Goal: Task Accomplishment & Management: Complete application form

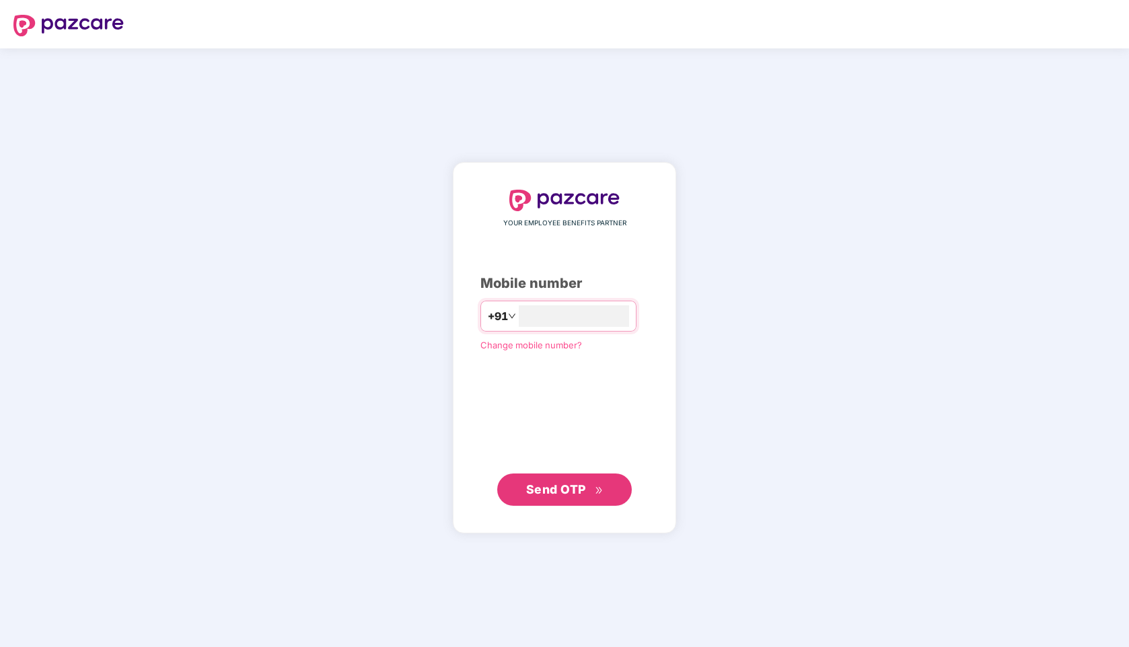
type input "**********"
click at [571, 495] on span "Send OTP" at bounding box center [556, 490] width 60 height 14
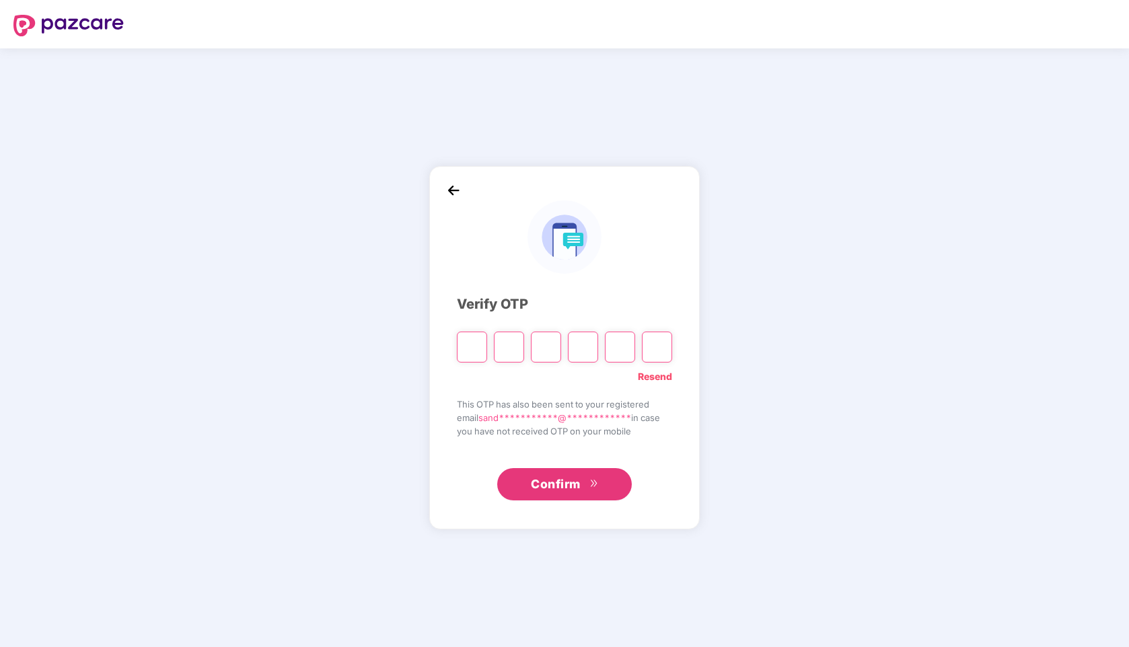
type input "*"
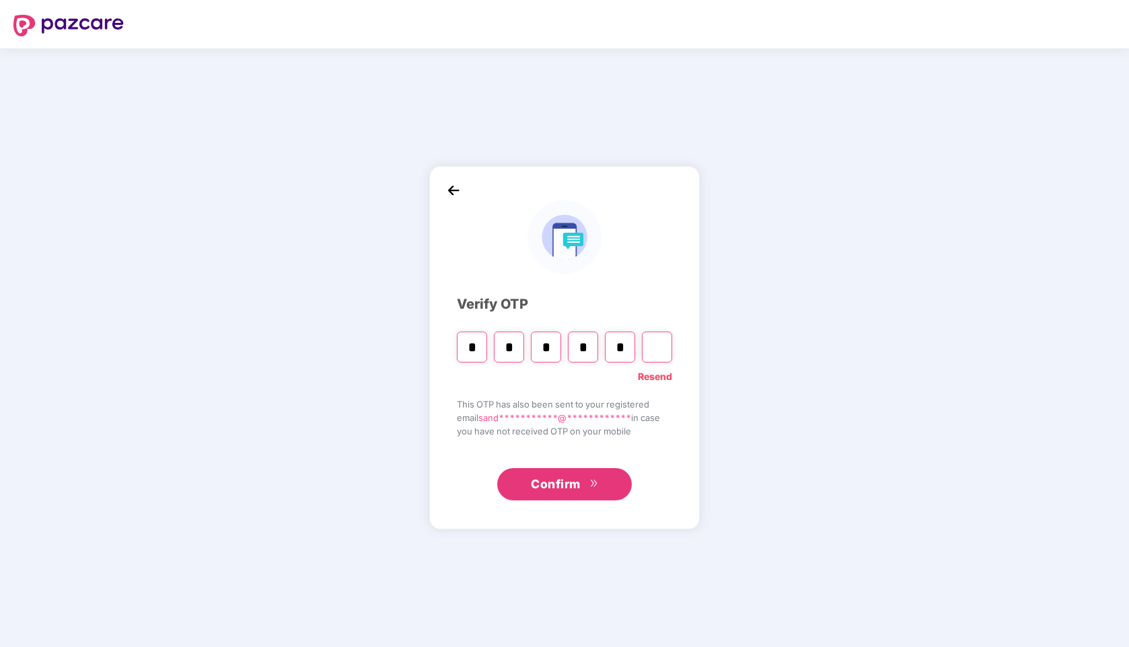
type input "*"
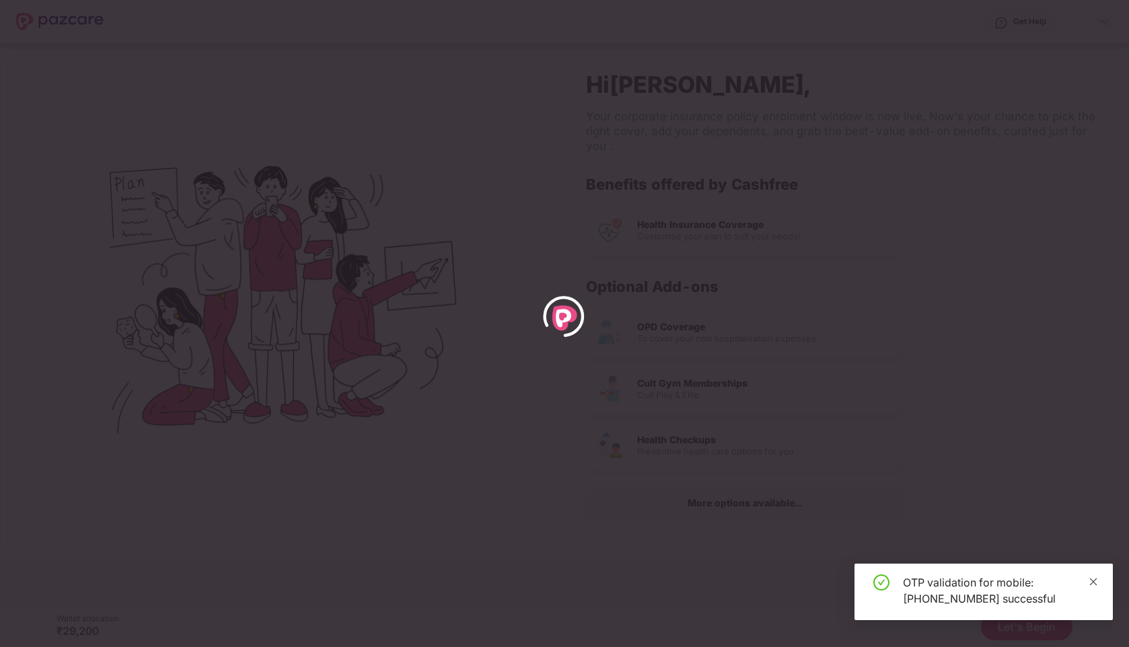
click at [1095, 588] on link at bounding box center [1093, 582] width 9 height 15
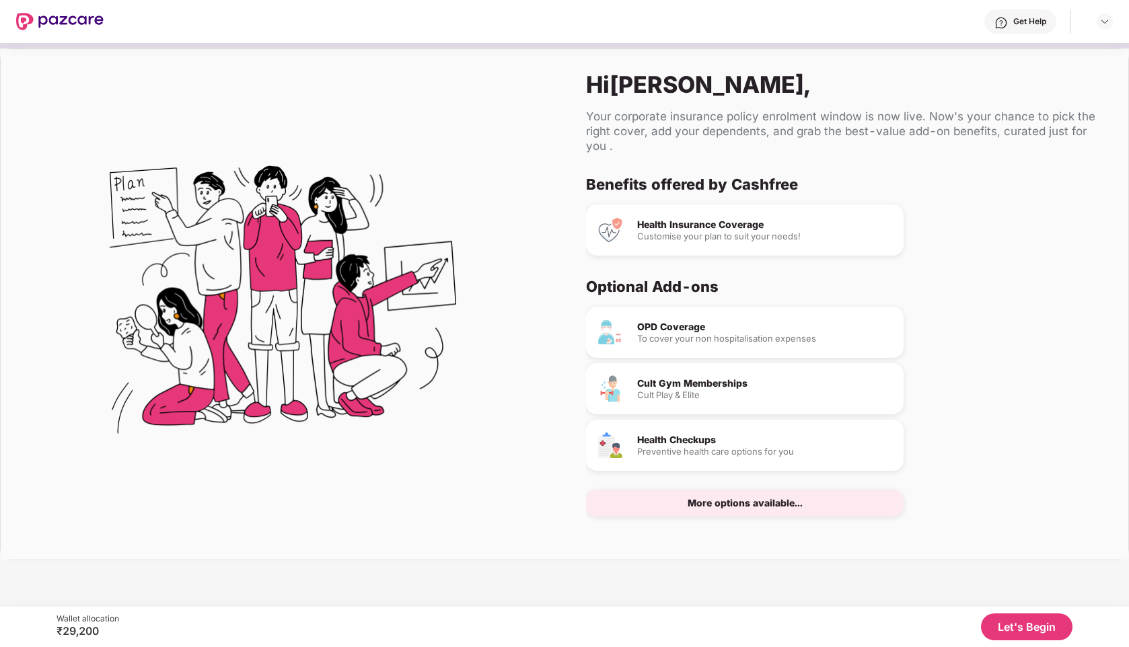
click at [1032, 634] on button "Let's Begin" at bounding box center [1027, 627] width 92 height 27
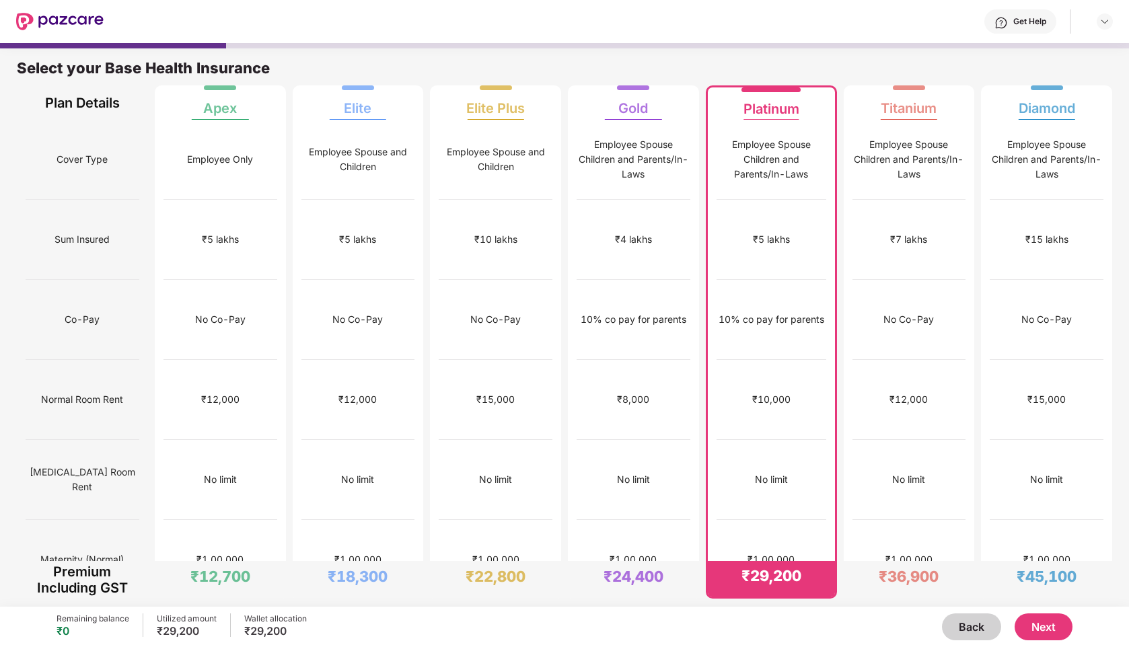
click at [1043, 629] on button "Next" at bounding box center [1044, 627] width 58 height 27
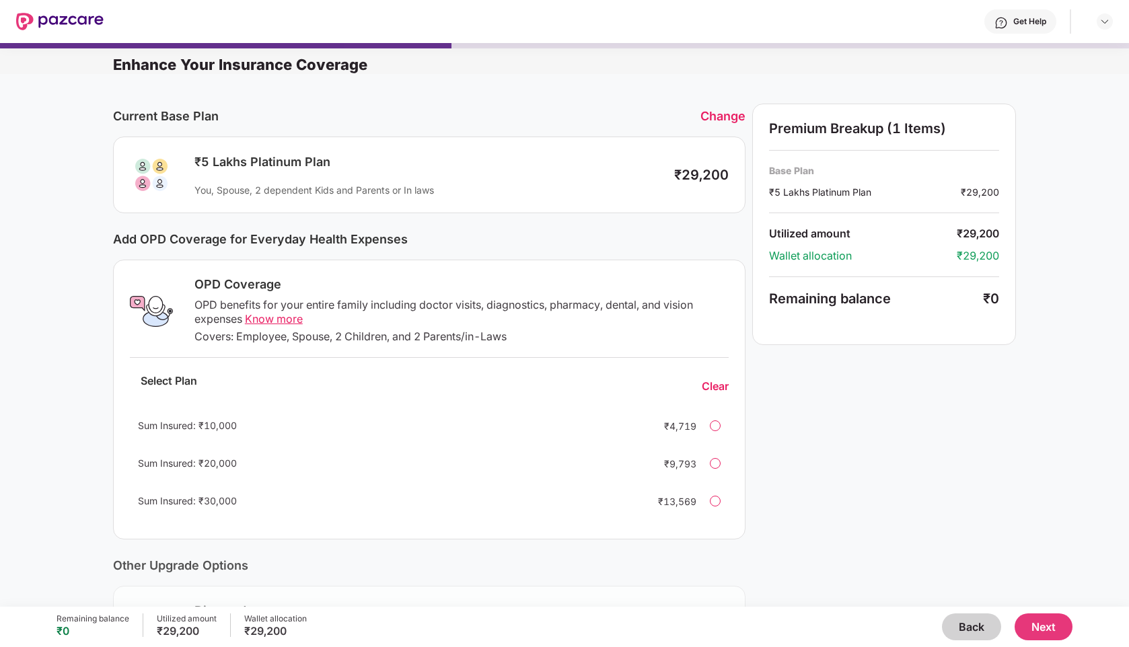
click at [1061, 625] on button "Next" at bounding box center [1044, 627] width 58 height 27
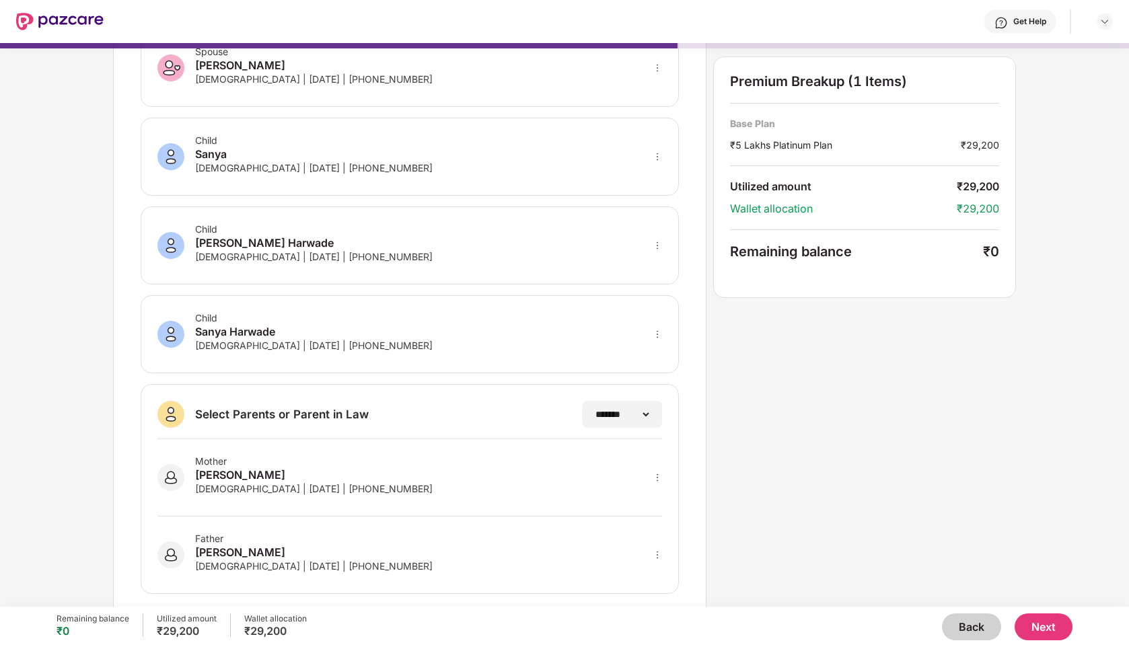
scroll to position [193, 0]
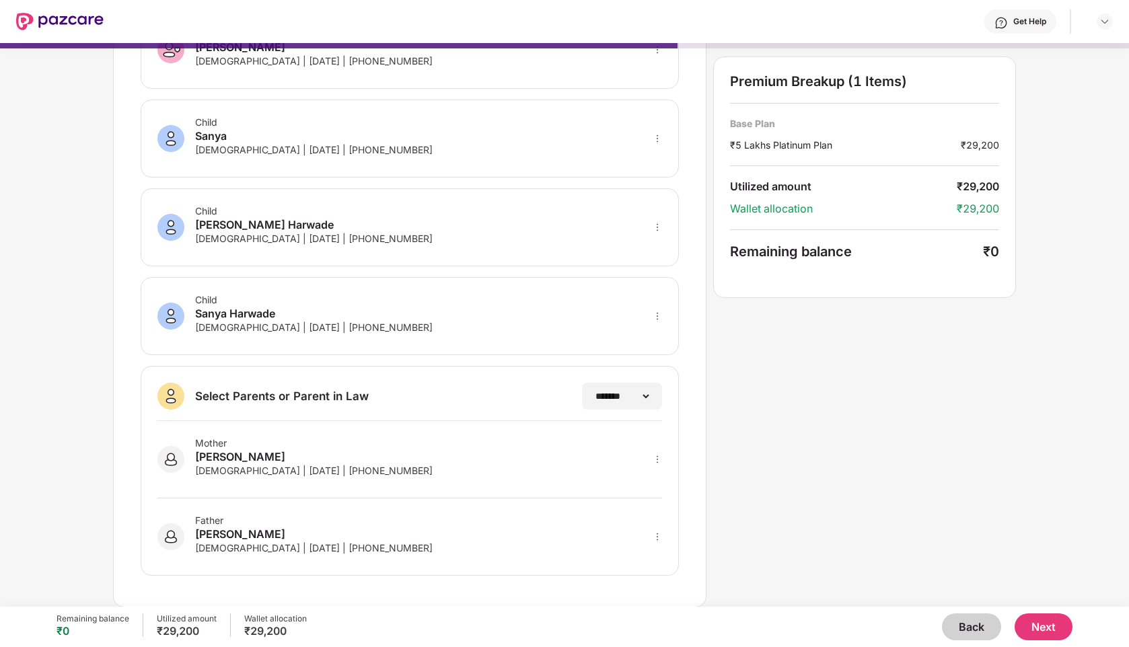
click at [1035, 626] on button "Next" at bounding box center [1044, 627] width 58 height 27
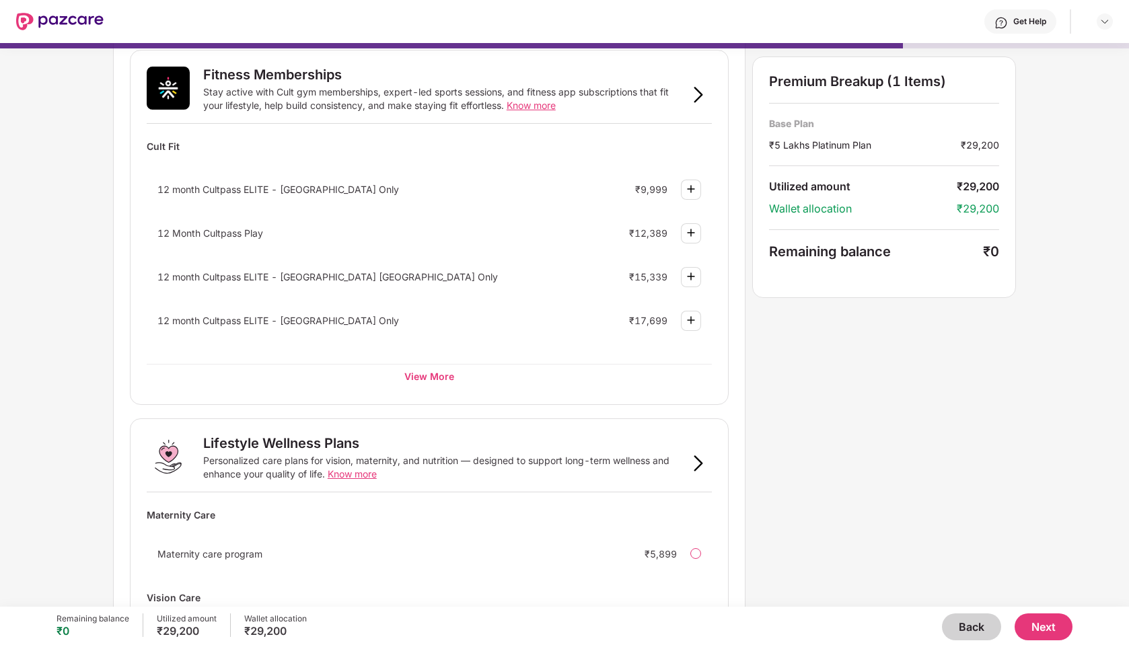
scroll to position [651, 0]
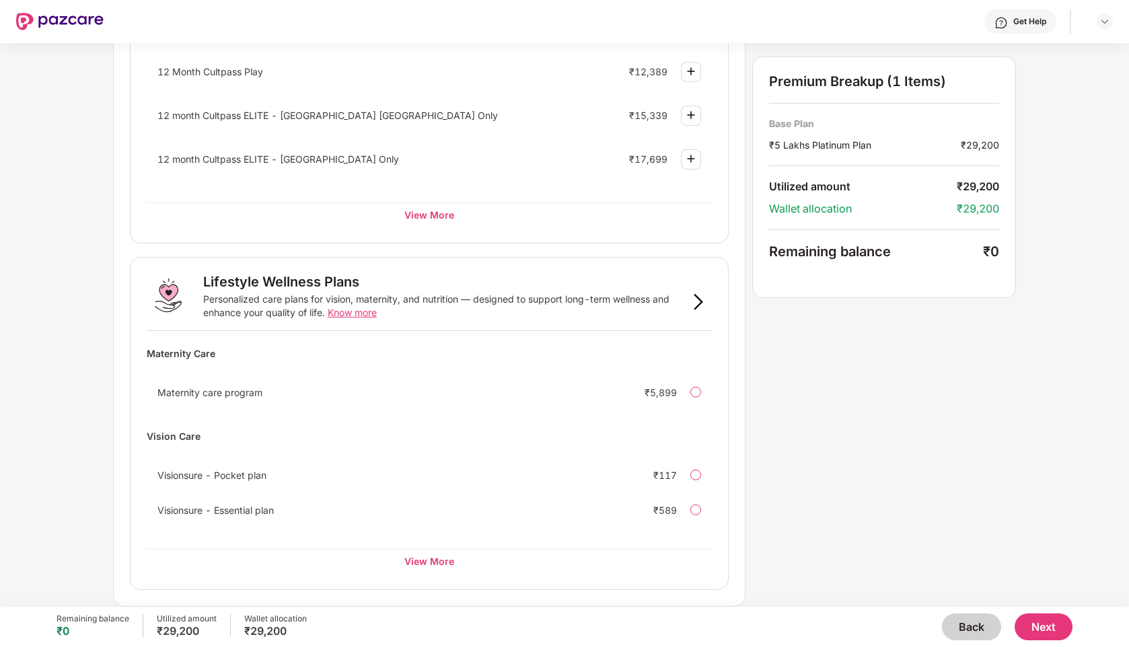
click at [1050, 636] on button "Next" at bounding box center [1044, 627] width 58 height 27
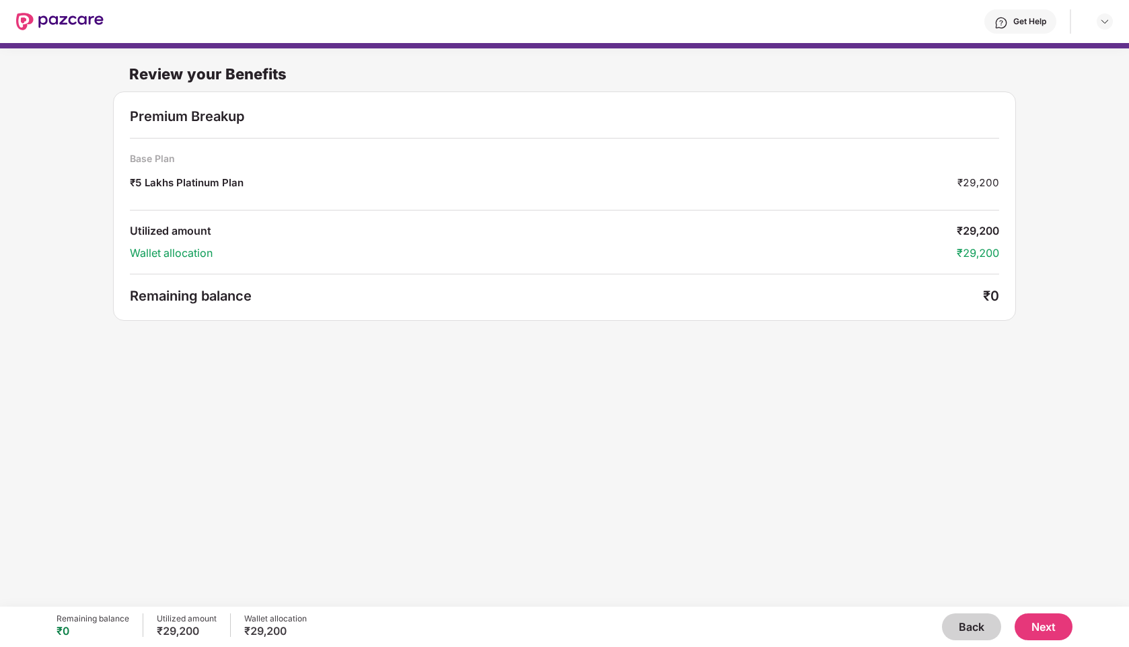
click at [1050, 636] on button "Next" at bounding box center [1044, 627] width 58 height 27
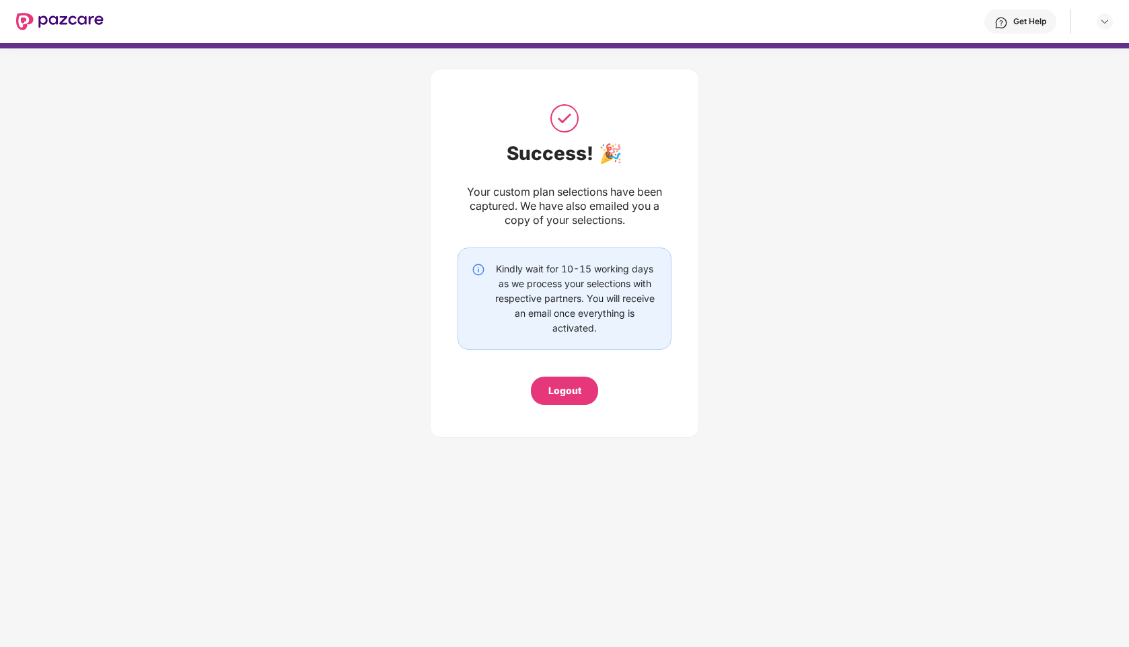
click at [567, 396] on div "Logout" at bounding box center [564, 391] width 33 height 15
